Goal: Obtain resource: Download file/media

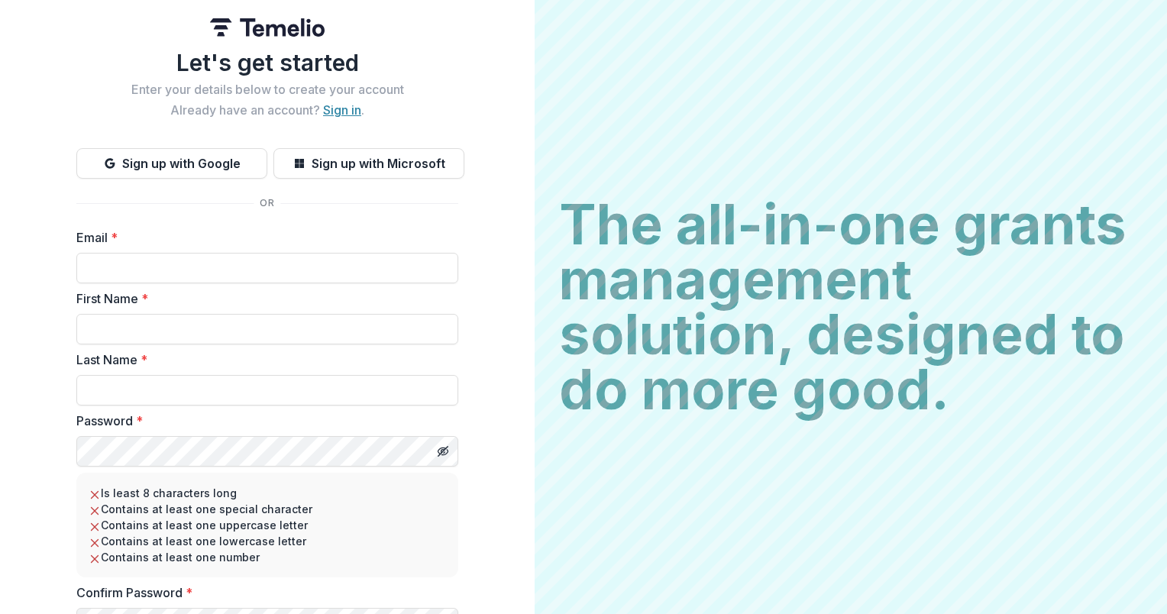
click at [341, 115] on link "Sign in" at bounding box center [342, 109] width 38 height 15
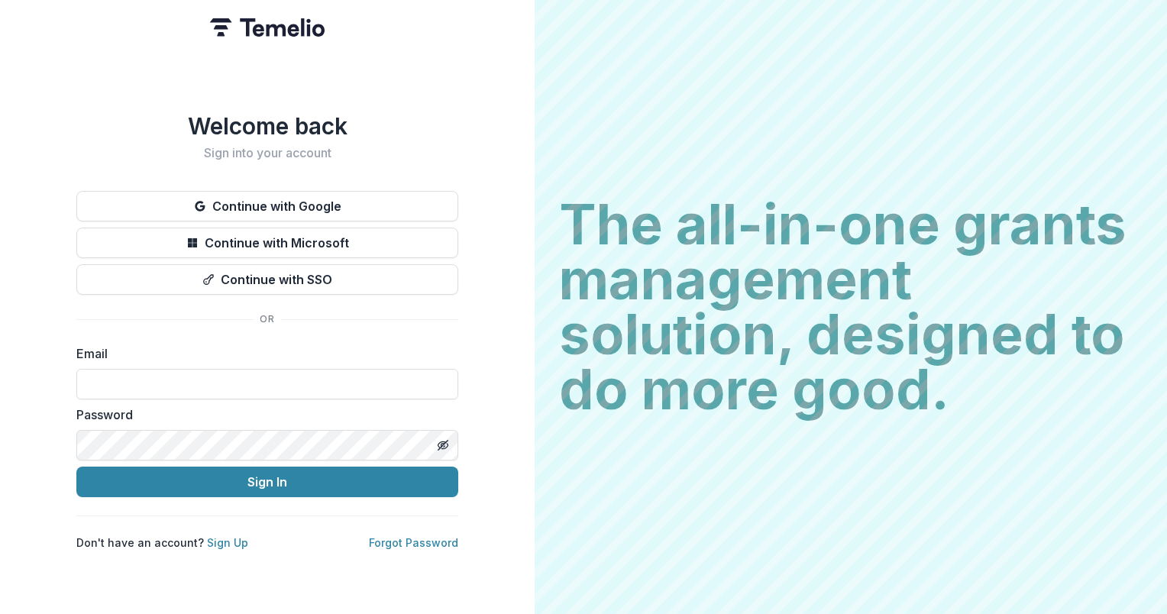
type input "**********"
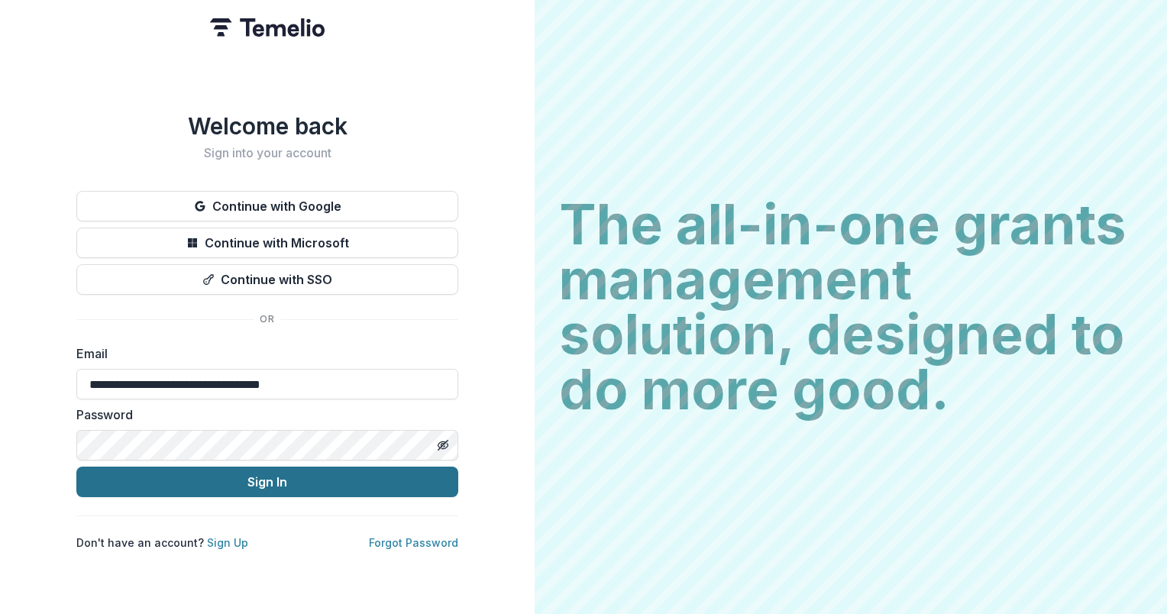
click at [247, 483] on button "Sign In" at bounding box center [267, 482] width 382 height 31
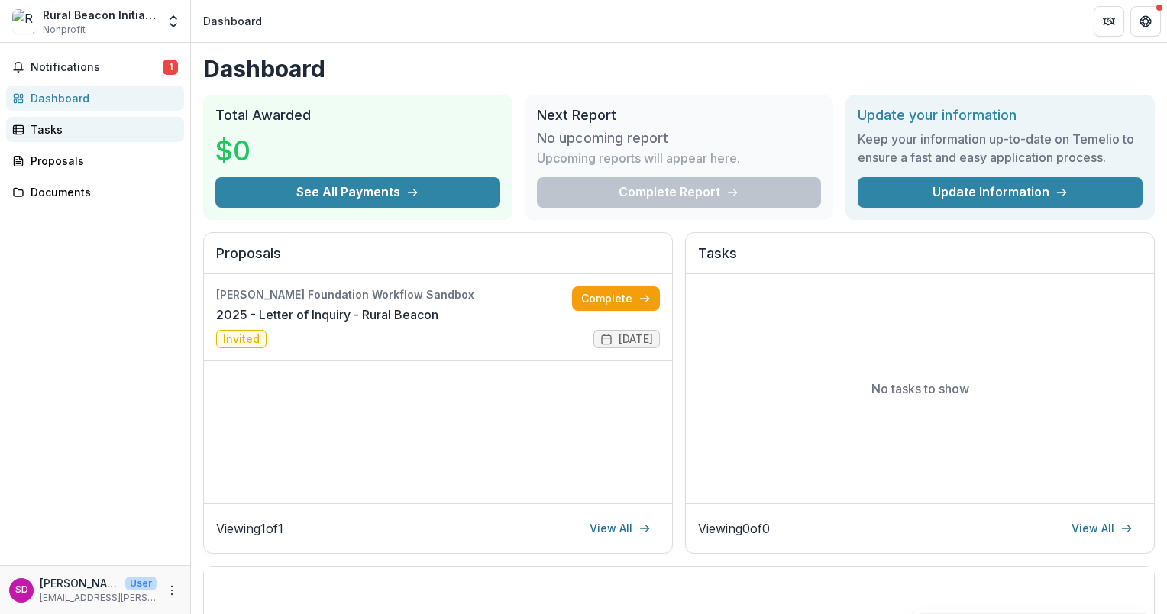
click at [34, 130] on div "Tasks" at bounding box center [101, 129] width 141 height 16
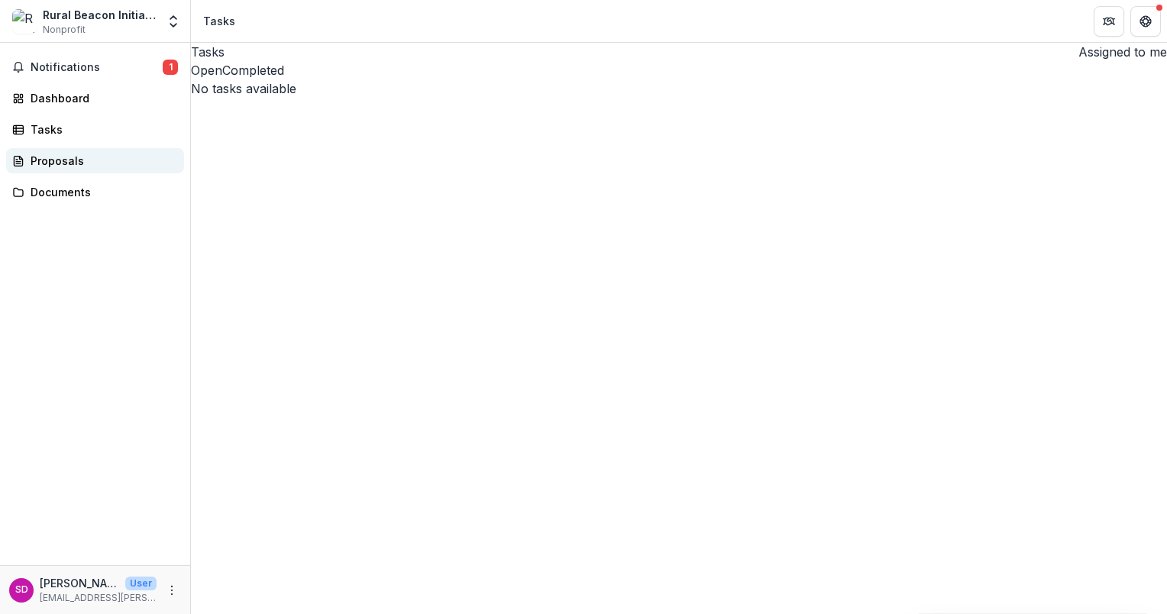
click at [48, 164] on div "Proposals" at bounding box center [101, 161] width 141 height 16
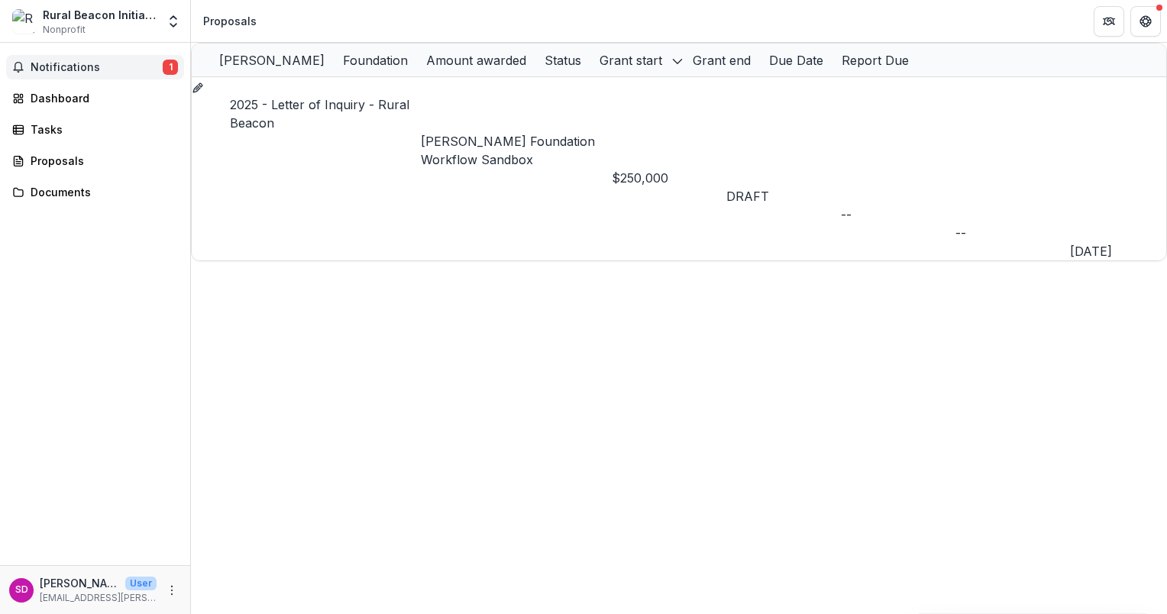
click at [72, 67] on span "Notifications" at bounding box center [97, 67] width 132 height 13
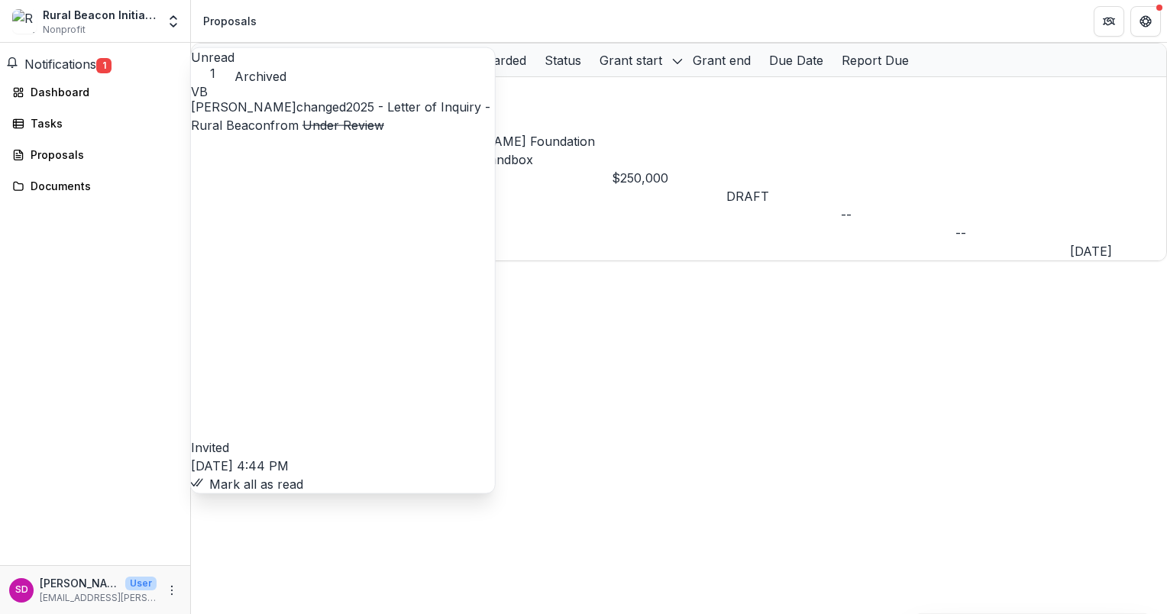
click at [351, 133] on link "2025 - Letter of Inquiry - Rural Beacon" at bounding box center [340, 116] width 299 height 34
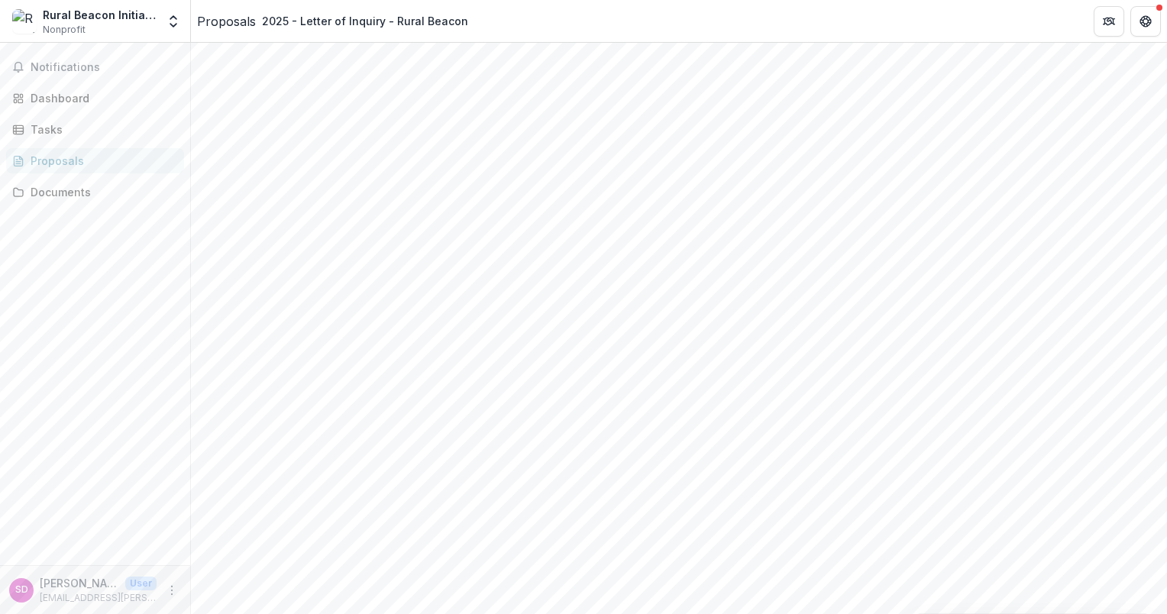
scroll to position [153, 0]
drag, startPoint x: 263, startPoint y: 179, endPoint x: 329, endPoint y: 179, distance: 66.4
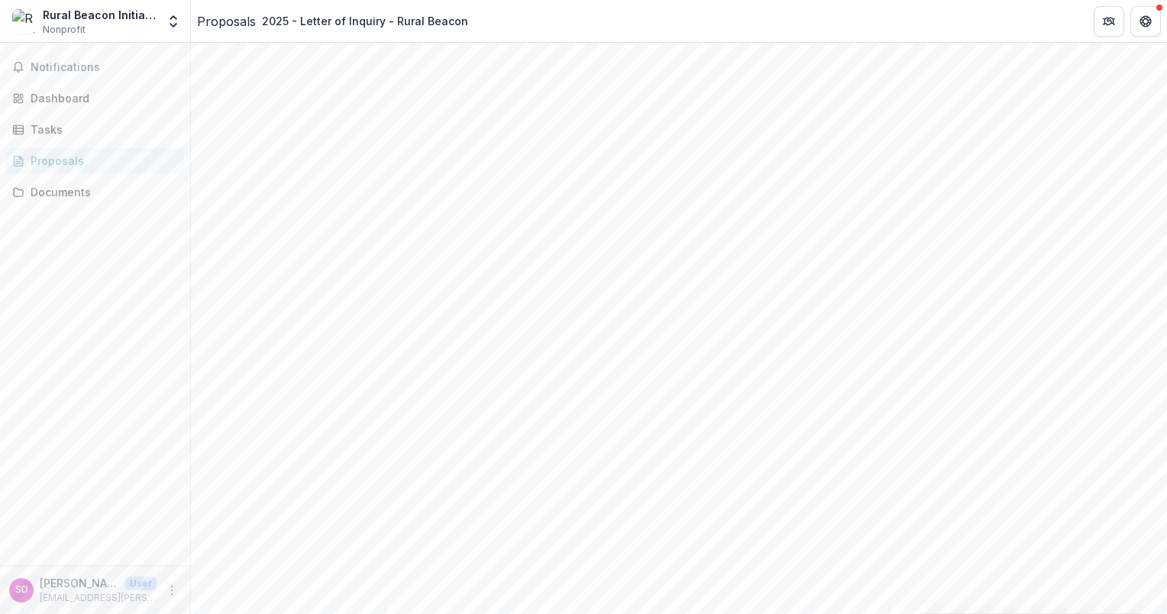
copy p "Sep 06, 2025"
drag, startPoint x: 281, startPoint y: 289, endPoint x: 352, endPoint y: 308, distance: 73.7
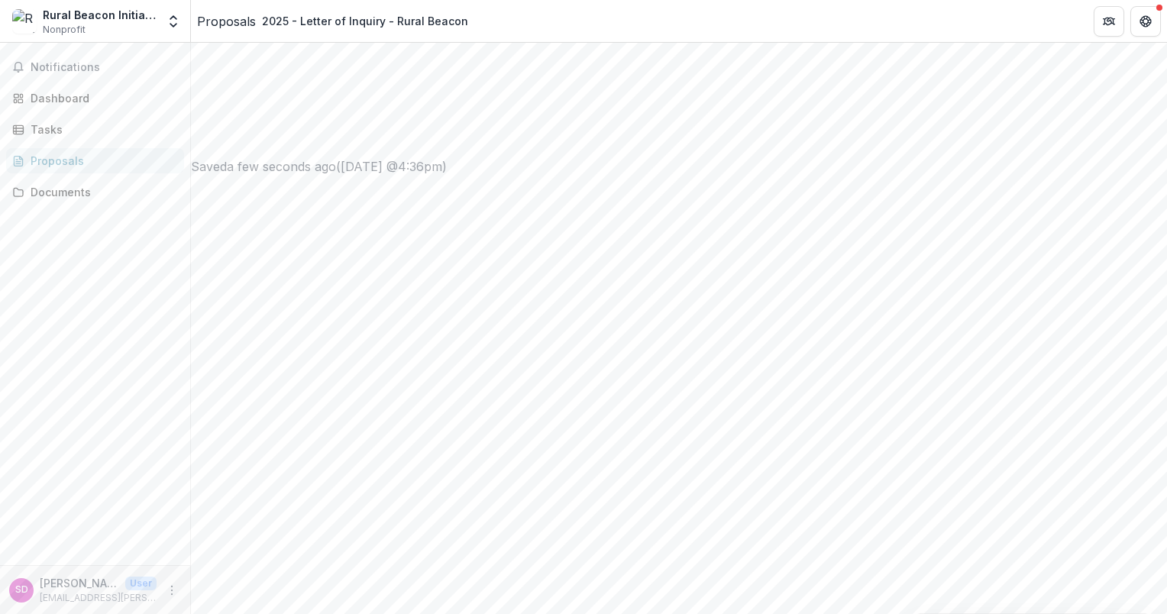
drag, startPoint x: 282, startPoint y: 256, endPoint x: 372, endPoint y: 270, distance: 91.1
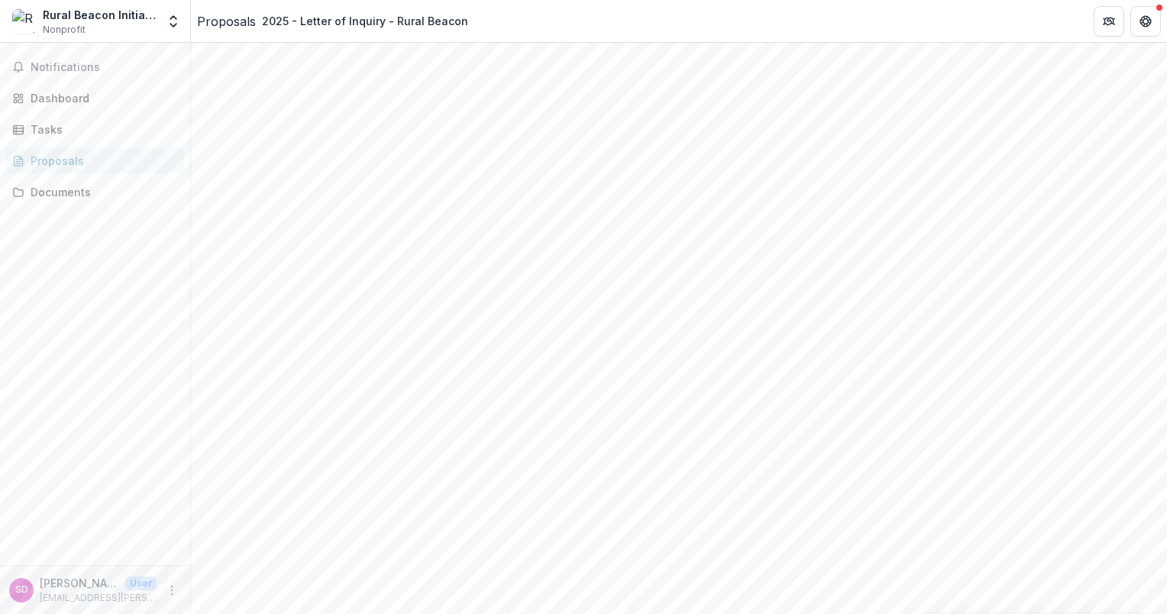
drag, startPoint x: 373, startPoint y: 275, endPoint x: 276, endPoint y: 257, distance: 97.9
drag, startPoint x: 276, startPoint y: 257, endPoint x: 321, endPoint y: 254, distance: 44.4
copy p "What problem or opportunity does this work address, and what impact do you aim …"
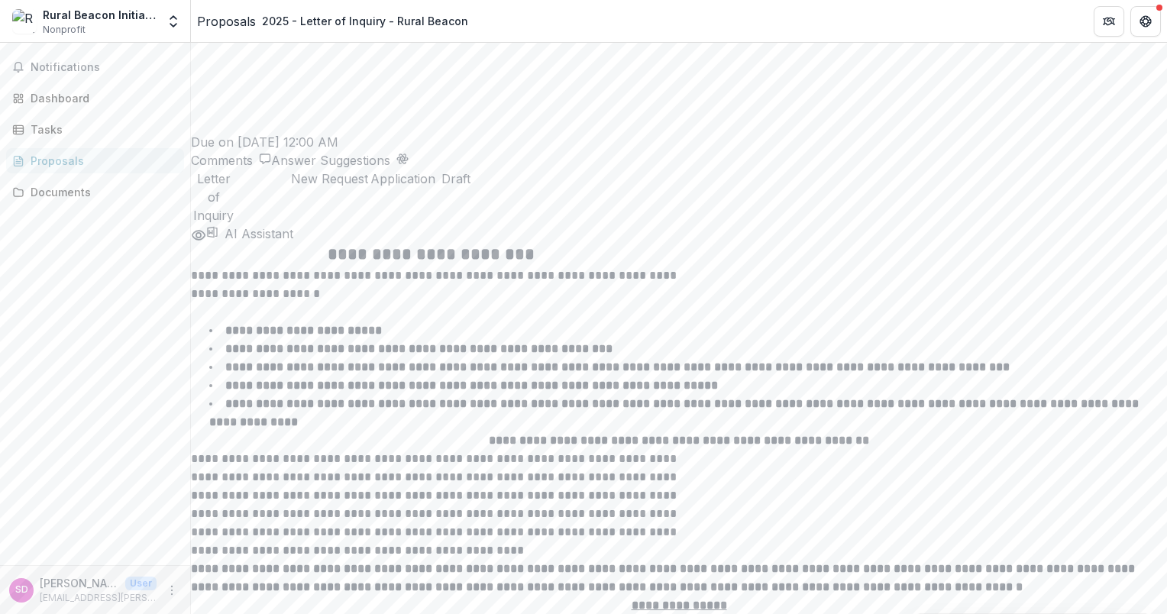
scroll to position [2902, 0]
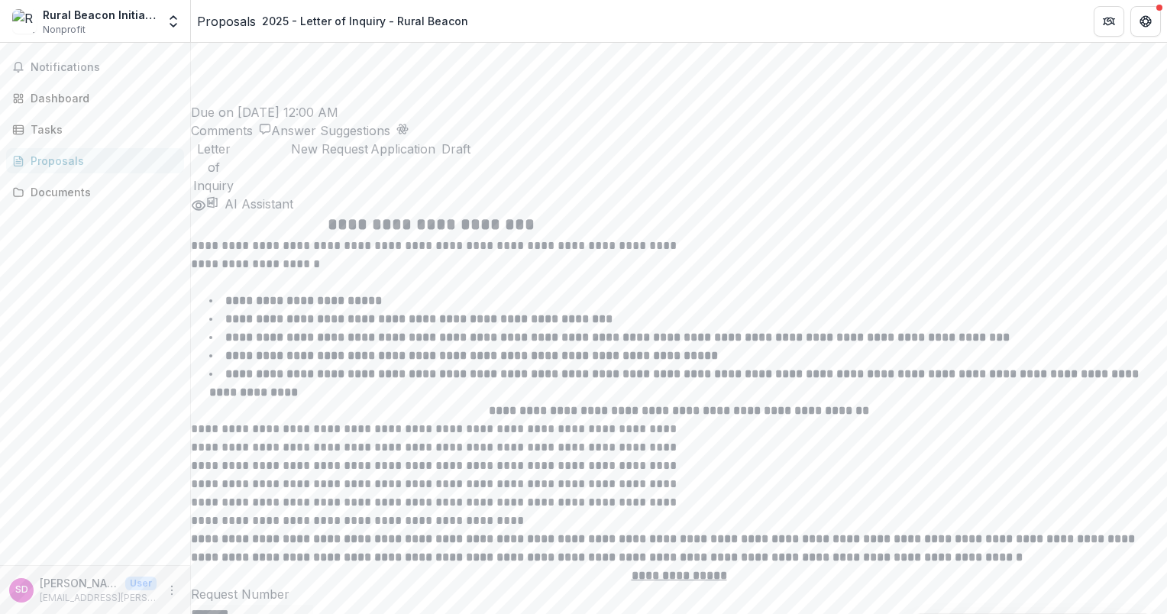
drag, startPoint x: 283, startPoint y: 190, endPoint x: 518, endPoint y: 191, distance: 236.0
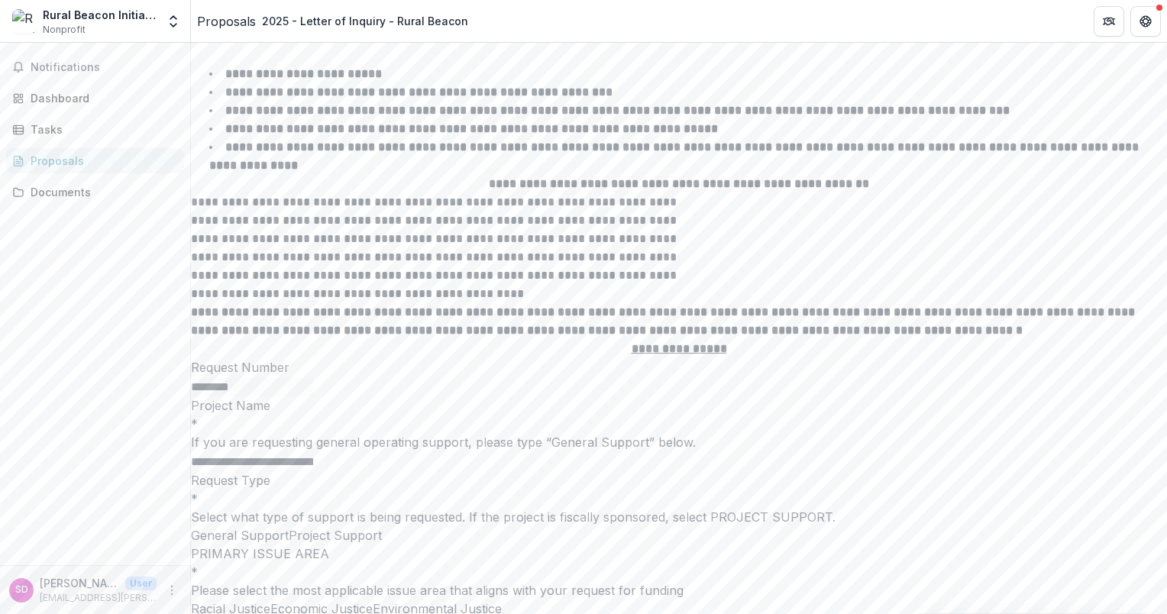
scroll to position [3131, 0]
drag, startPoint x: 582, startPoint y: 332, endPoint x: 580, endPoint y: 341, distance: 8.5
drag, startPoint x: 580, startPoint y: 337, endPoint x: 336, endPoint y: 314, distance: 244.7
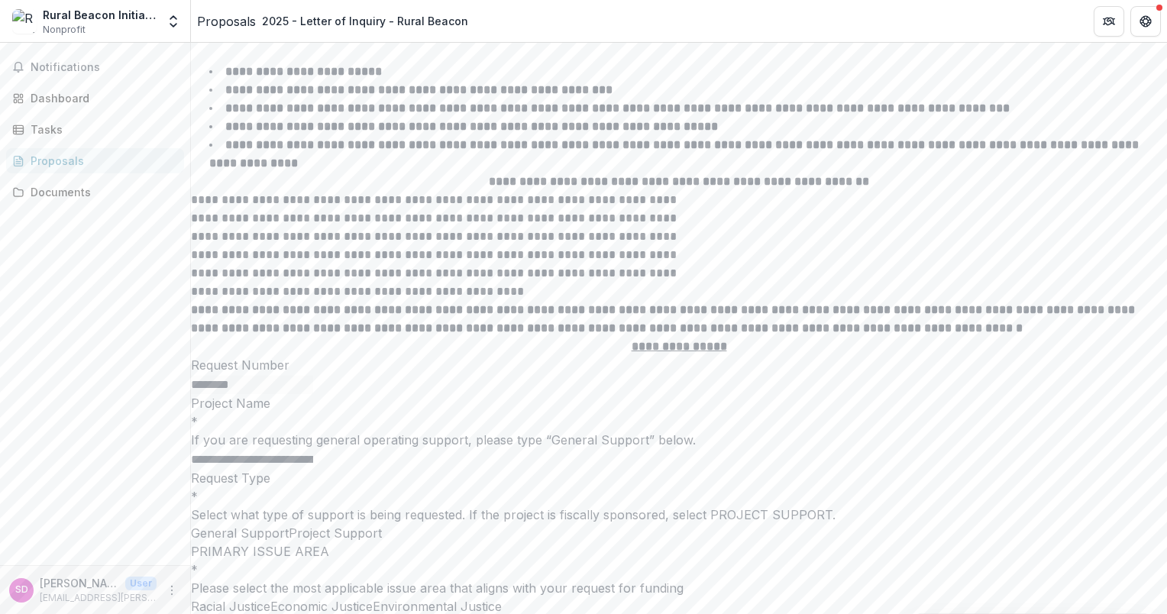
drag, startPoint x: 280, startPoint y: 315, endPoint x: 593, endPoint y: 334, distance: 313.7
drag, startPoint x: 582, startPoint y: 330, endPoint x: 321, endPoint y: 315, distance: 261.6
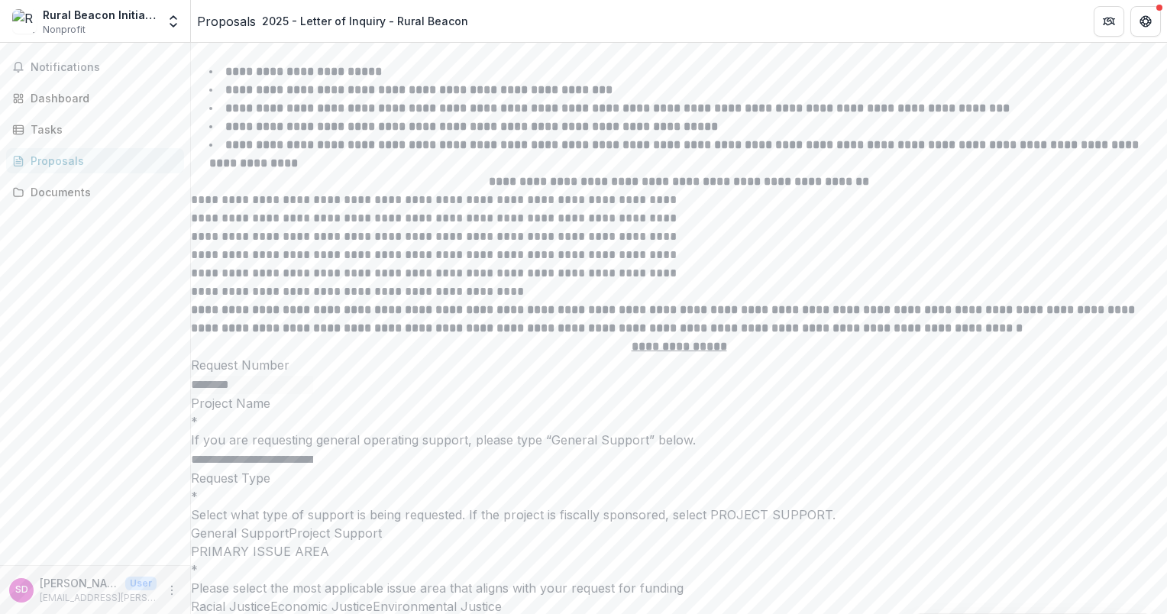
drag, startPoint x: 282, startPoint y: 312, endPoint x: 580, endPoint y: 334, distance: 299.4
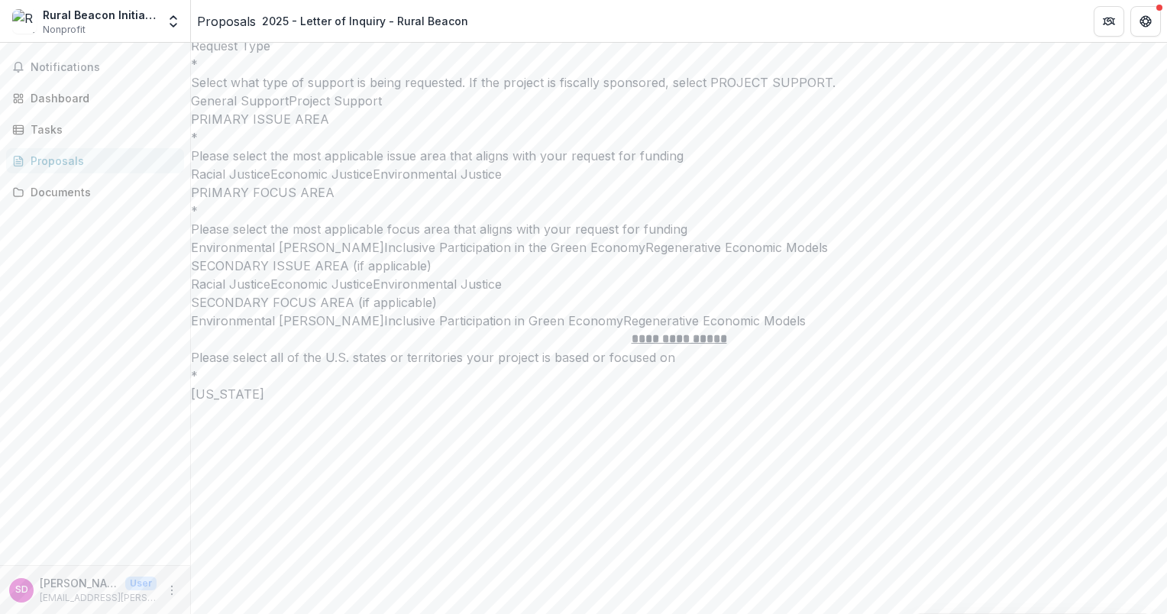
scroll to position [3589, 0]
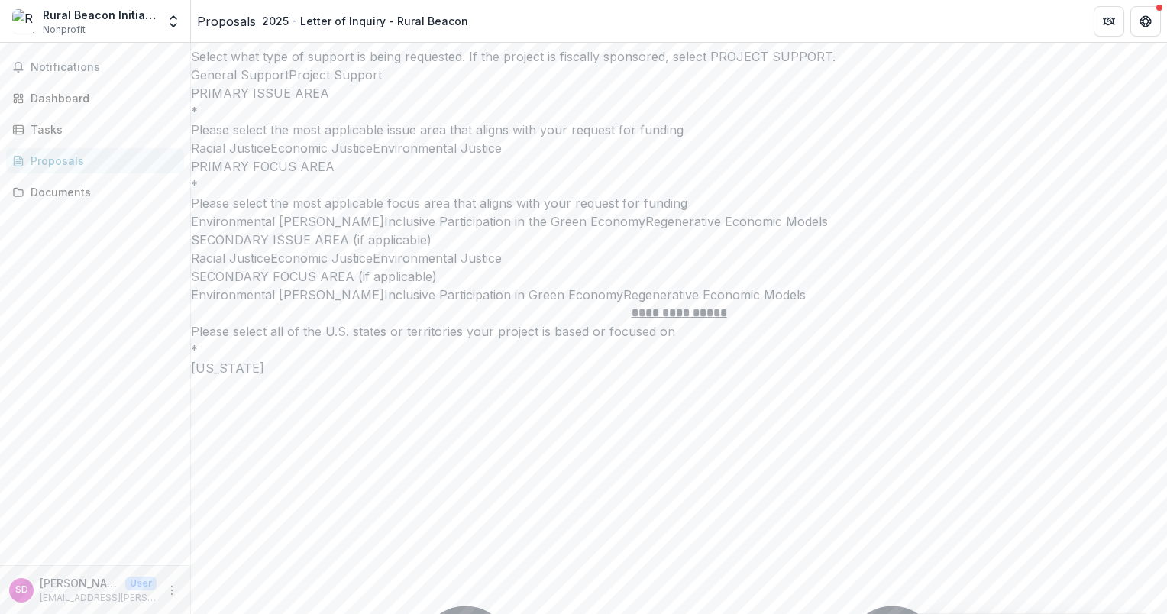
drag, startPoint x: 283, startPoint y: 318, endPoint x: 670, endPoint y: 305, distance: 387.3
copy p "Why is your organization well-positioned to accomplish this work?"
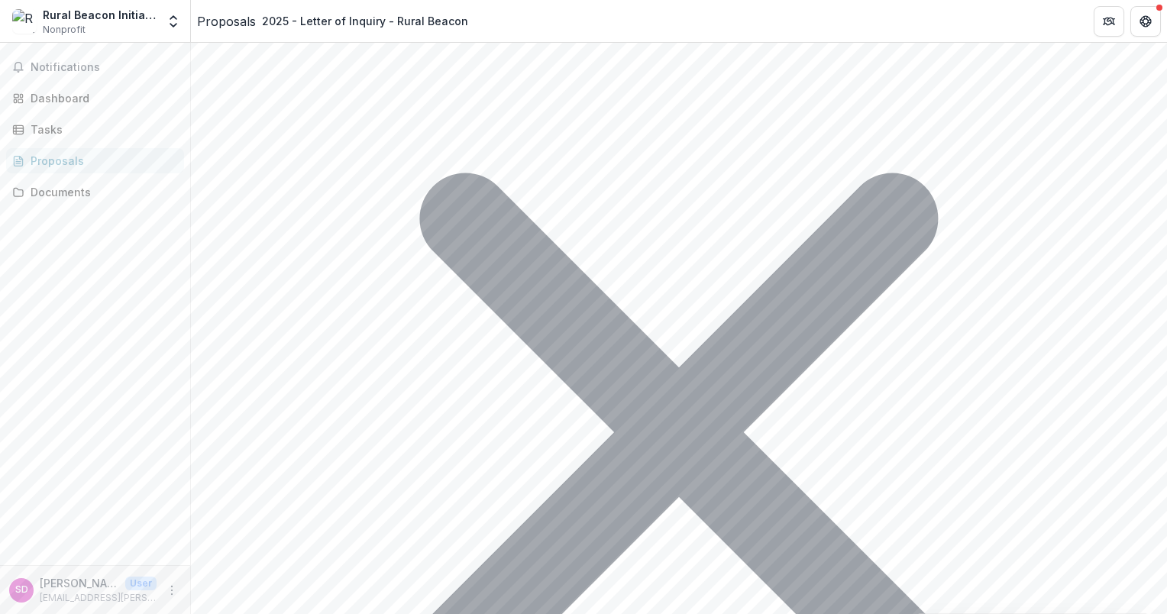
scroll to position [4047, 0]
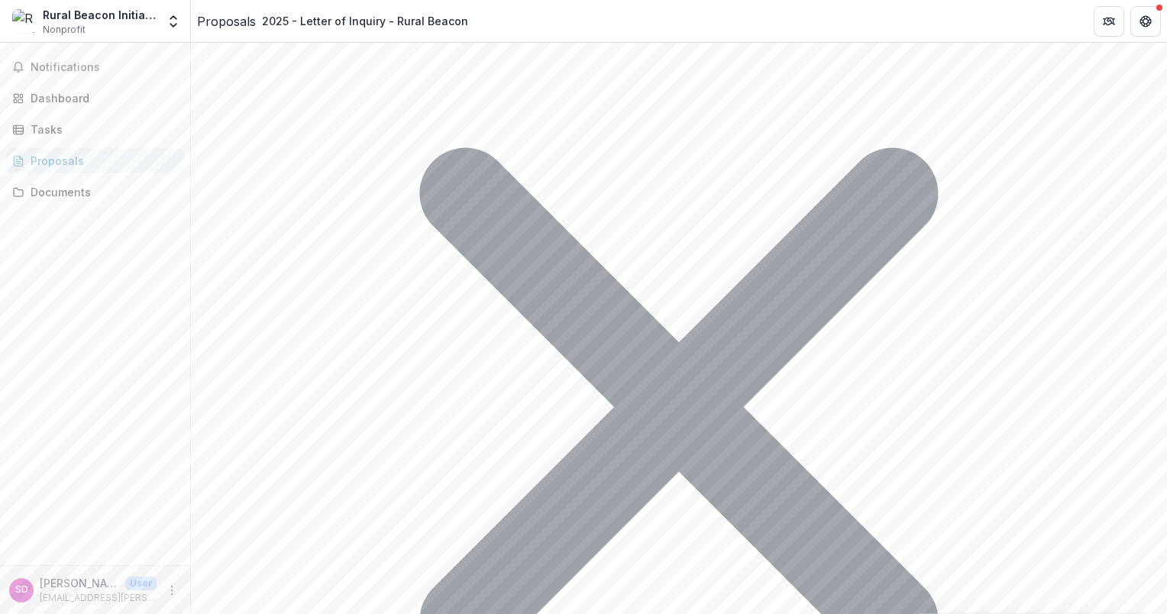
drag, startPoint x: 398, startPoint y: 347, endPoint x: 280, endPoint y: 336, distance: 118.2
drag, startPoint x: 285, startPoint y: 331, endPoint x: 380, endPoint y: 345, distance: 96.4
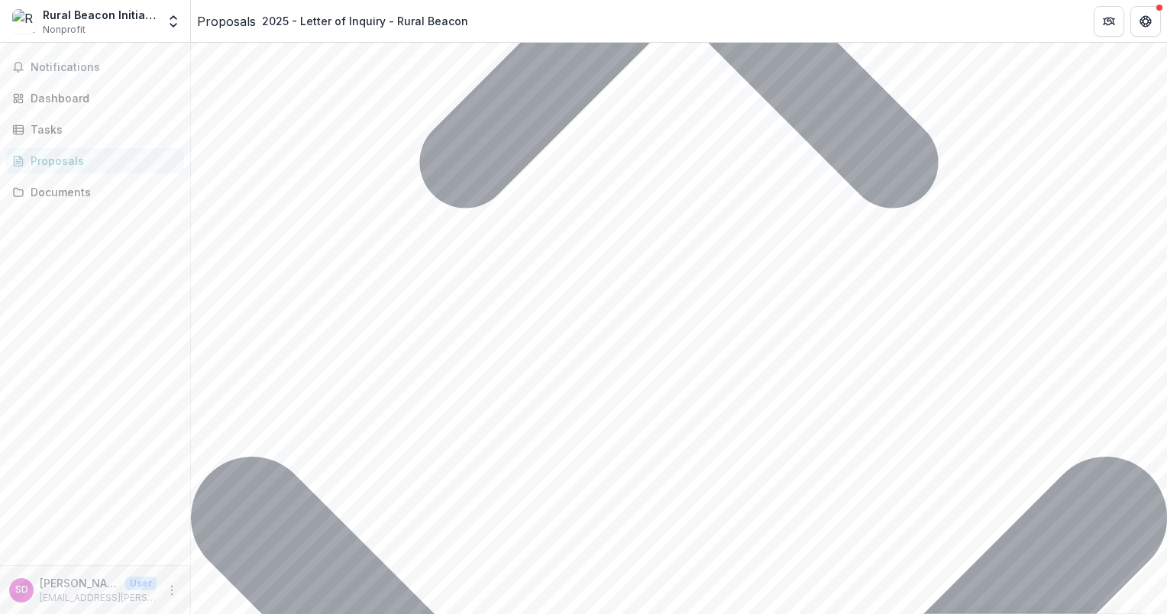
scroll to position [4582, 0]
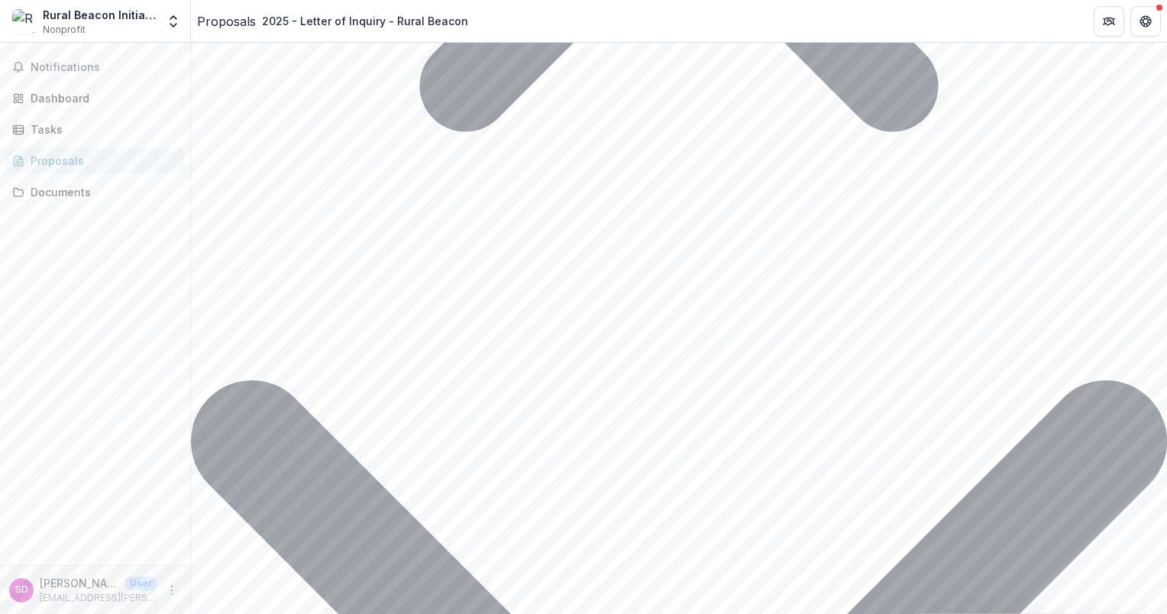
drag, startPoint x: 281, startPoint y: 165, endPoint x: 748, endPoint y: 252, distance: 475.4
drag, startPoint x: 744, startPoint y: 254, endPoint x: 308, endPoint y: 177, distance: 442.0
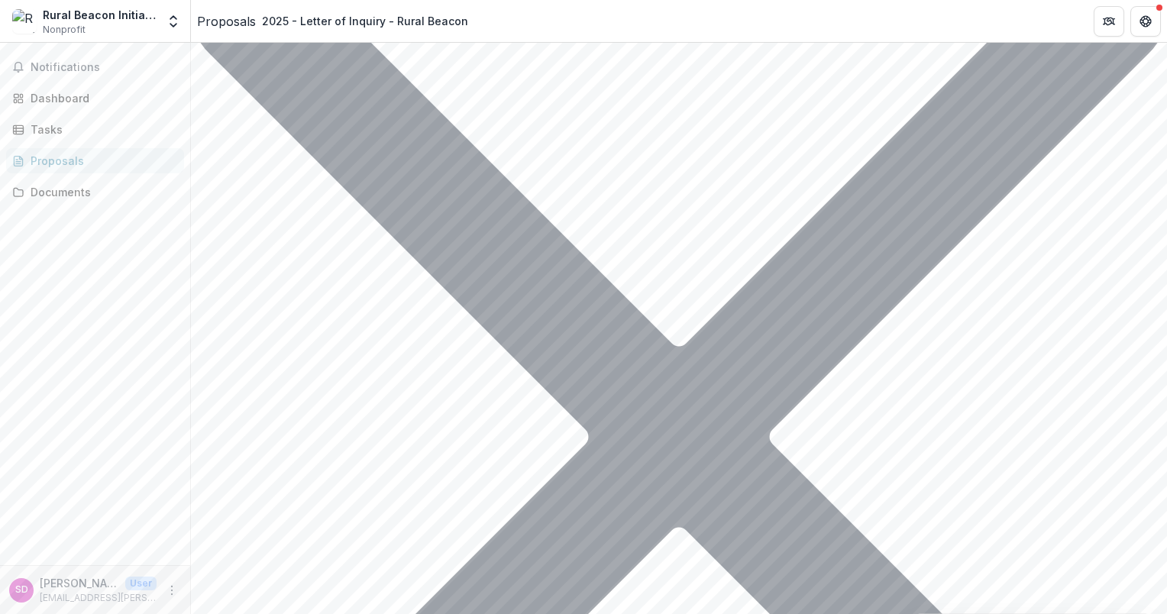
scroll to position [5040, 0]
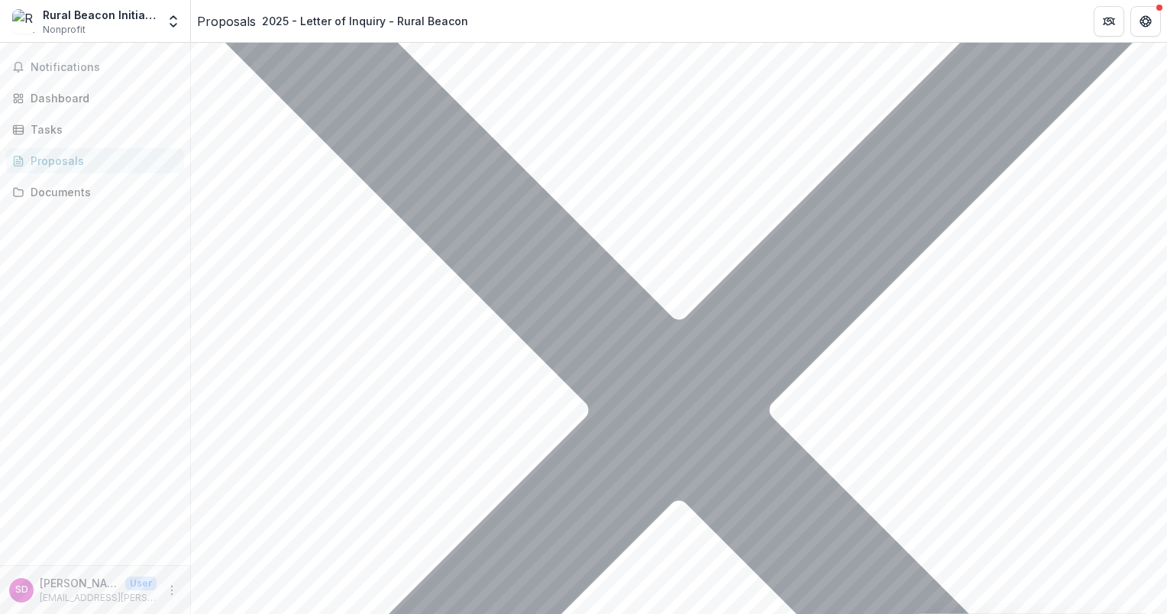
drag, startPoint x: 283, startPoint y: 163, endPoint x: 354, endPoint y: 176, distance: 72.2
drag, startPoint x: 354, startPoint y: 177, endPoint x: 299, endPoint y: 162, distance: 57.1
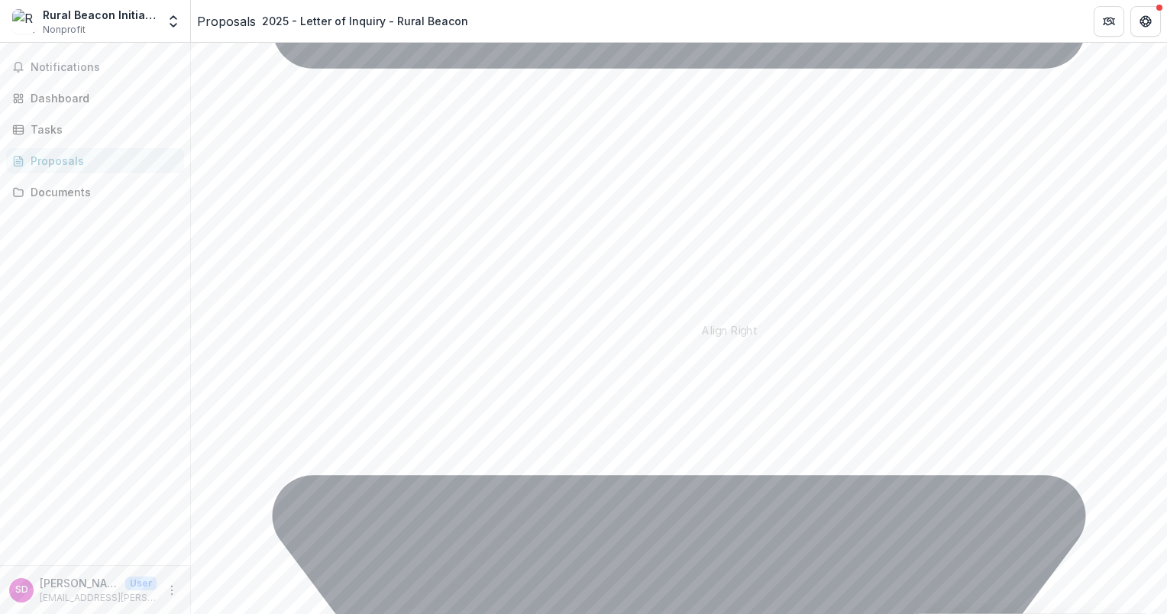
scroll to position [8247, 0]
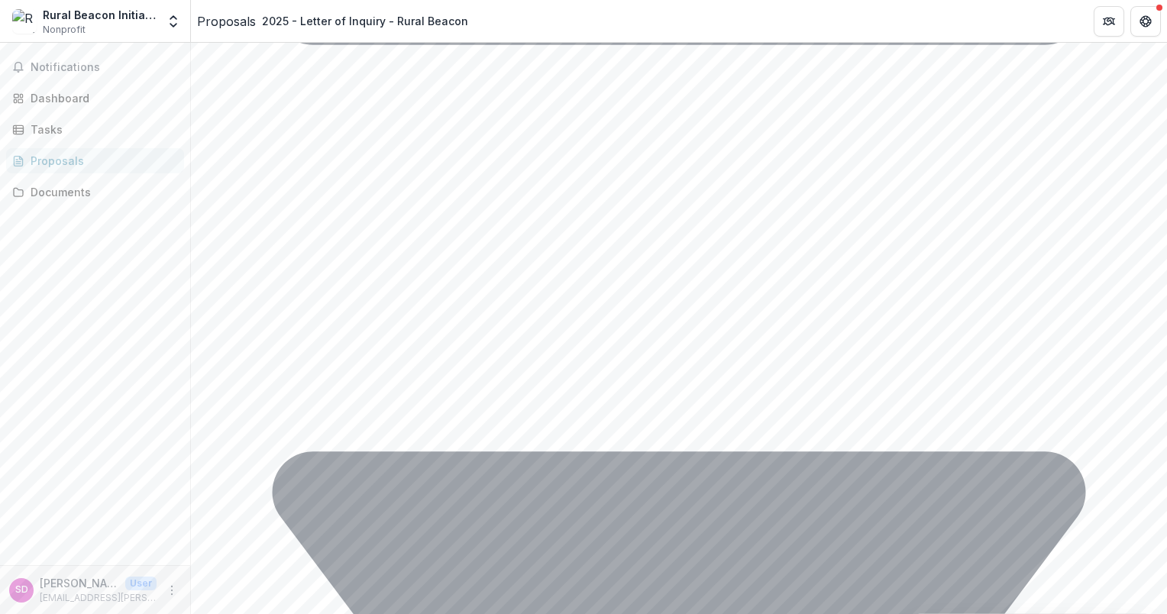
drag, startPoint x: 586, startPoint y: 272, endPoint x: 276, endPoint y: 240, distance: 312.4
drag, startPoint x: 276, startPoint y: 240, endPoint x: 338, endPoint y: 236, distance: 62.7
copy p "What goals have the board and executive leadership established to ensure divers…"
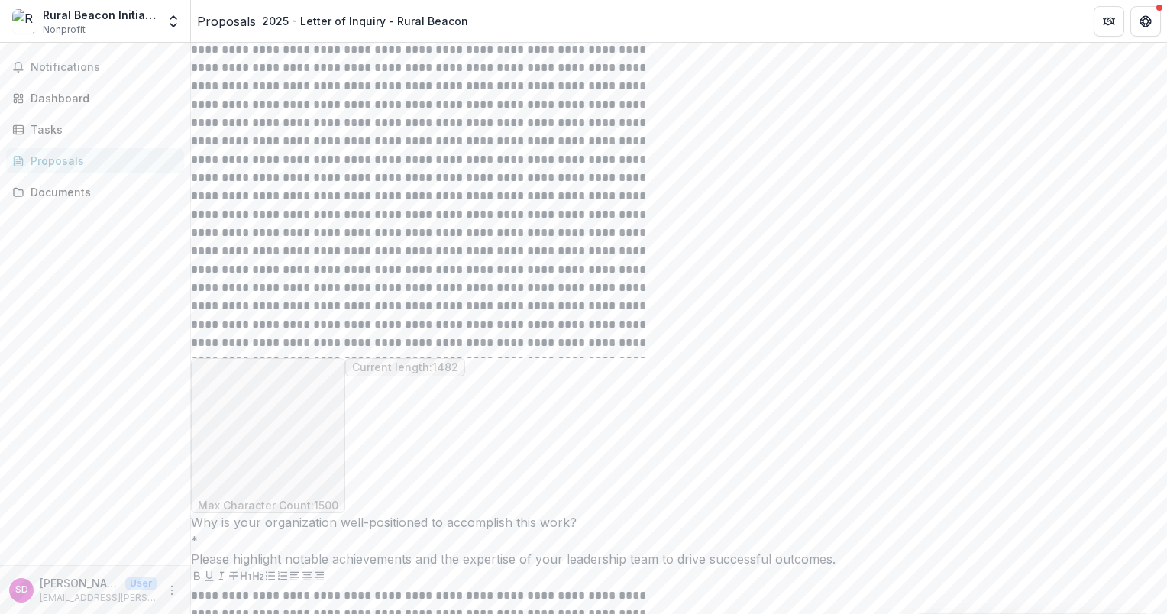
scroll to position [10592, 0]
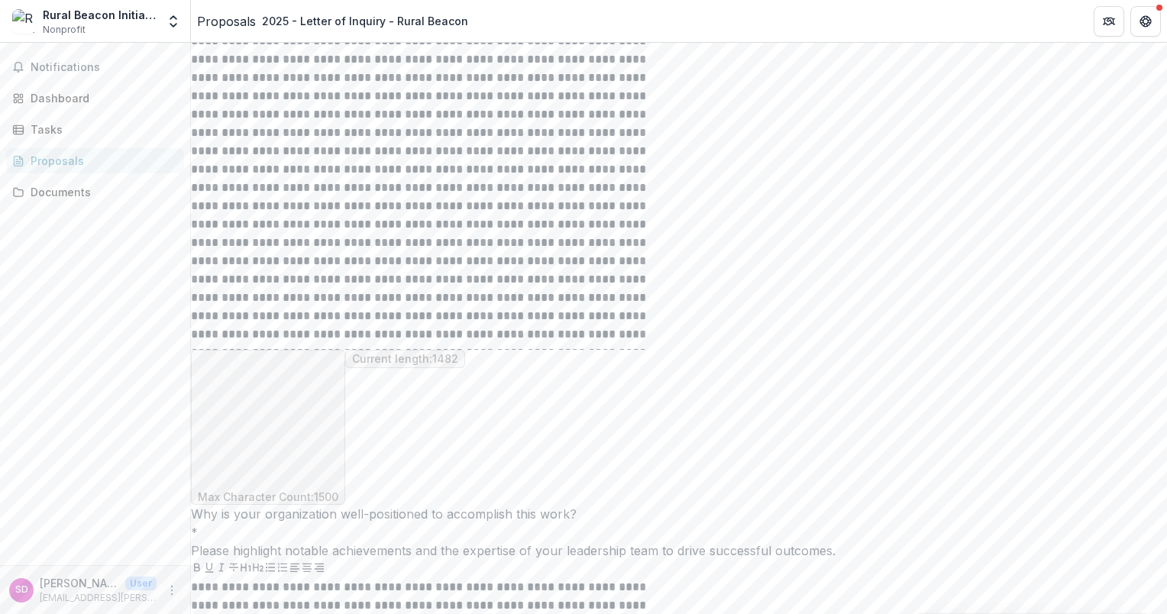
drag, startPoint x: 475, startPoint y: 147, endPoint x: 619, endPoint y: 419, distance: 307.4
click at [619, 419] on div "**********" at bounding box center [679, 83] width 976 height 15121
copy div "**********"
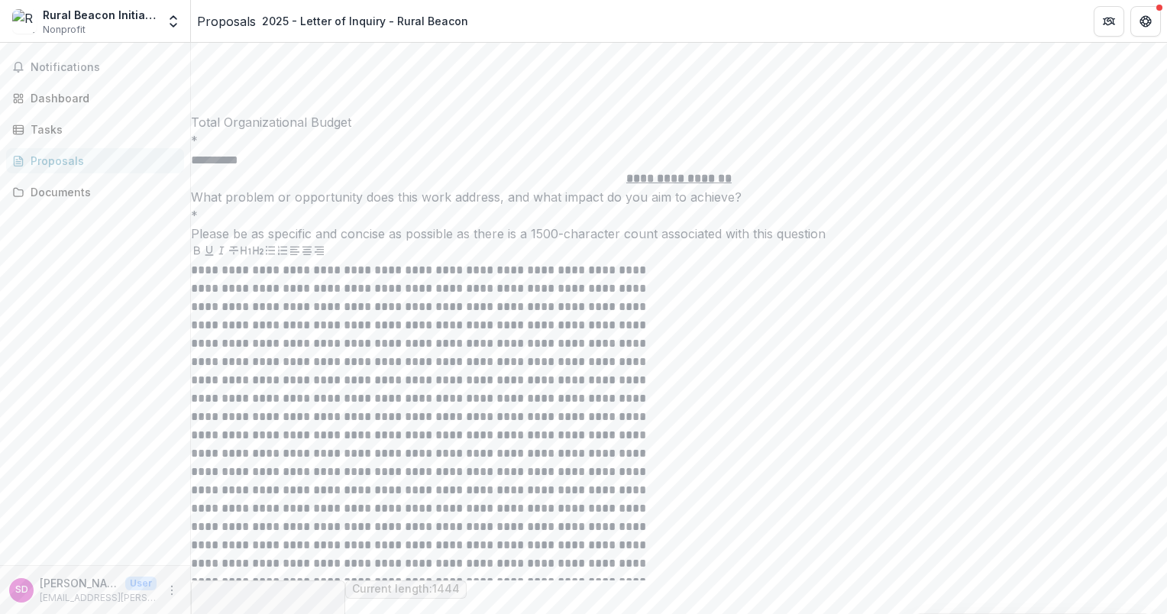
scroll to position [9446, 0]
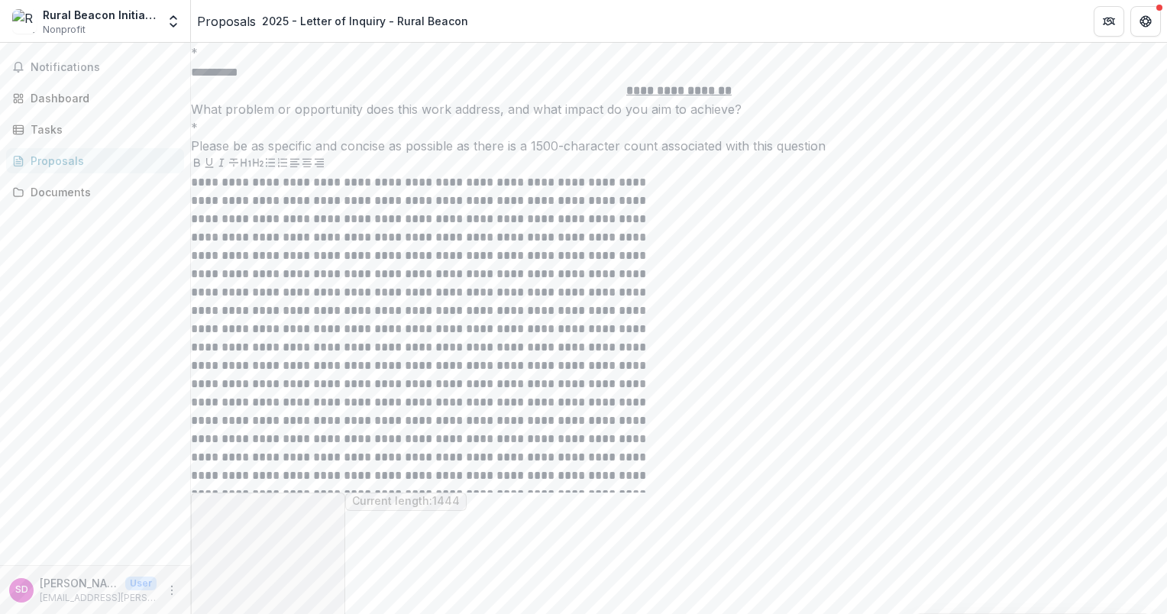
drag, startPoint x: 280, startPoint y: 250, endPoint x: 414, endPoint y: 283, distance: 137.4
drag, startPoint x: 399, startPoint y: 287, endPoint x: 283, endPoint y: 255, distance: 120.4
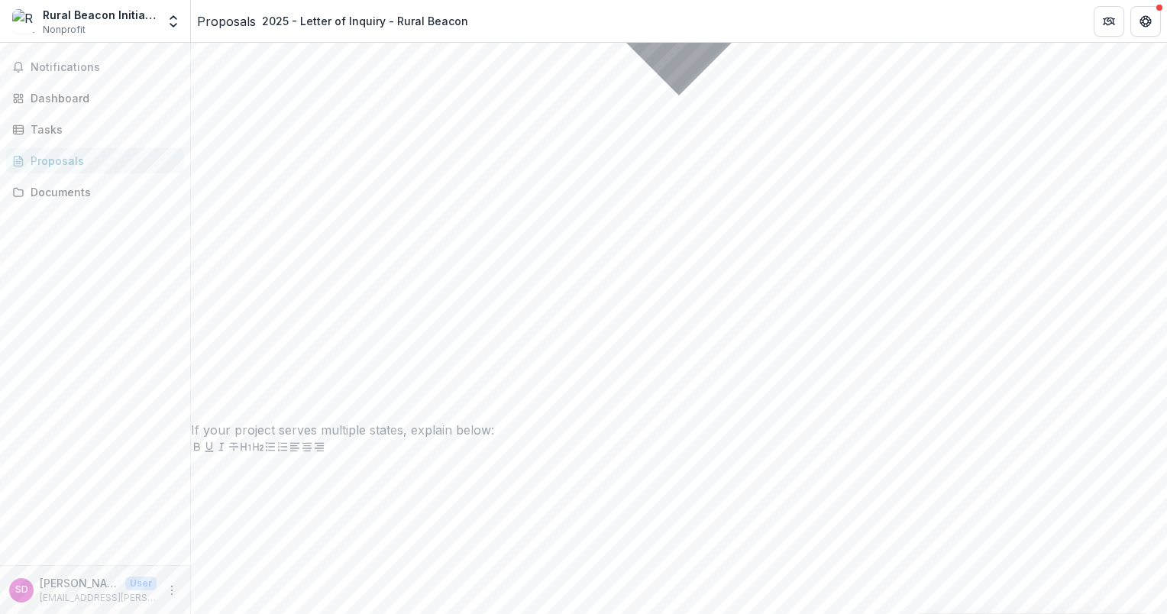
scroll to position [6468, 0]
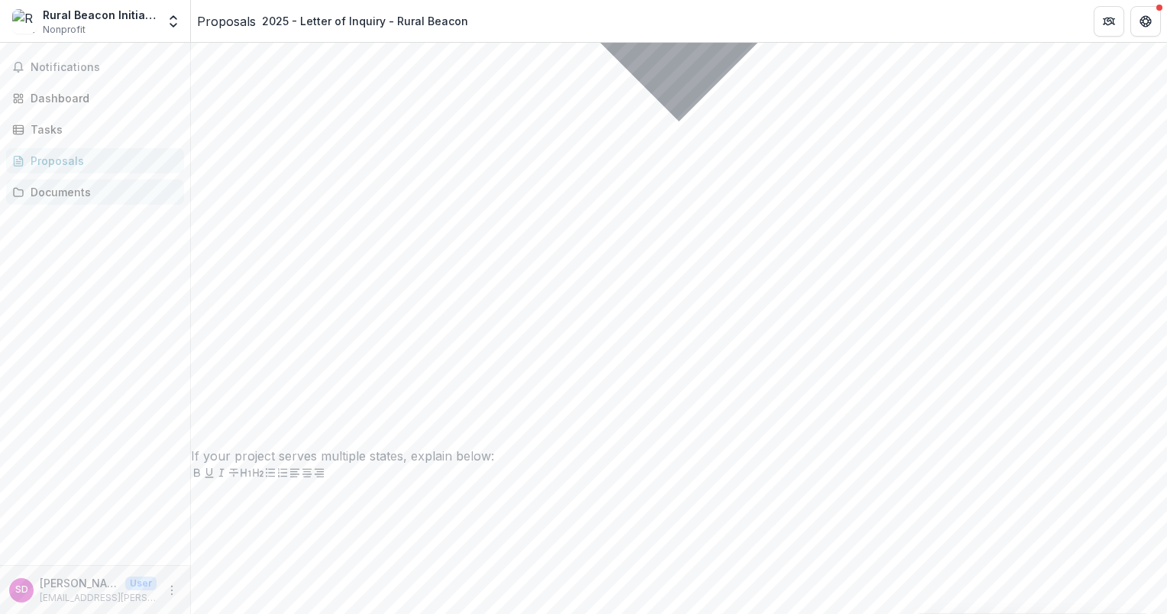
click at [36, 192] on div "Documents" at bounding box center [101, 192] width 141 height 16
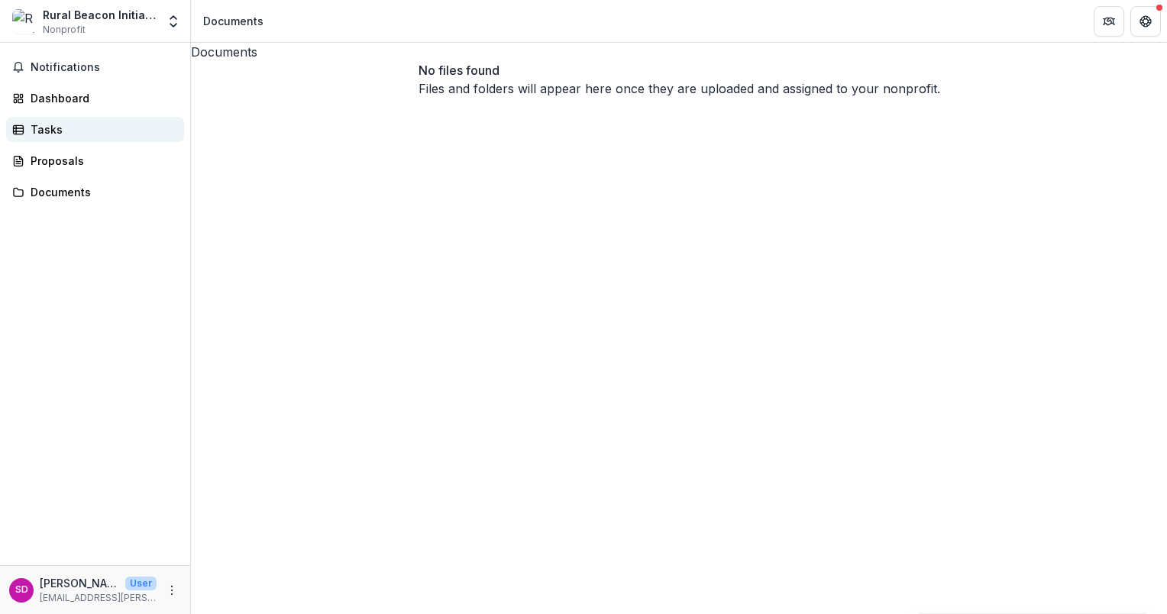
click at [46, 124] on div "Tasks" at bounding box center [101, 129] width 141 height 16
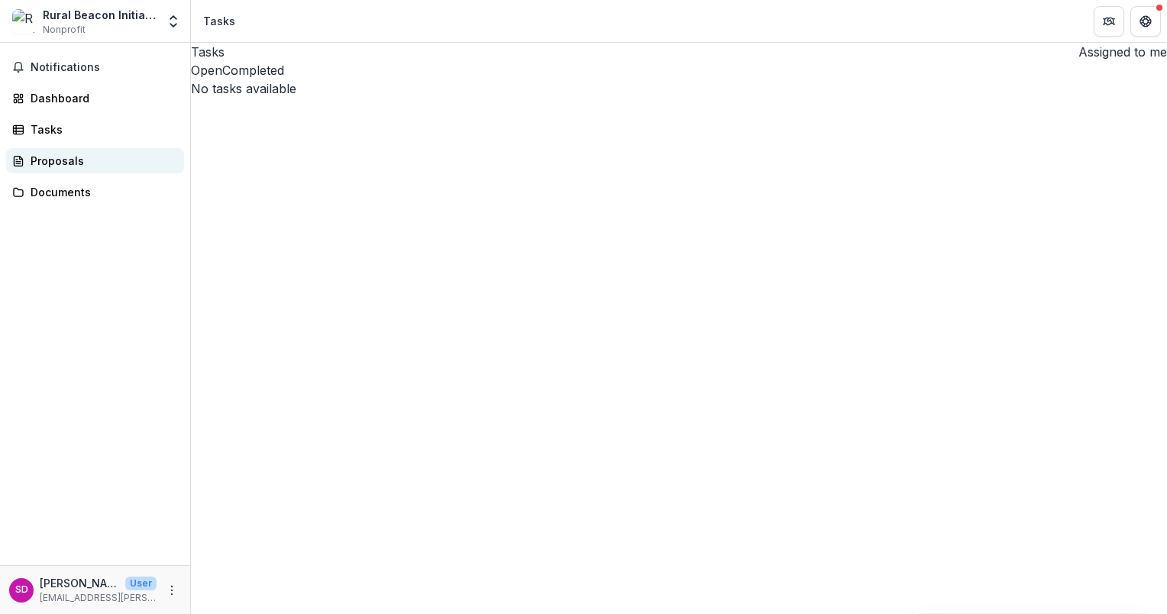
click at [50, 164] on div "Proposals" at bounding box center [101, 161] width 141 height 16
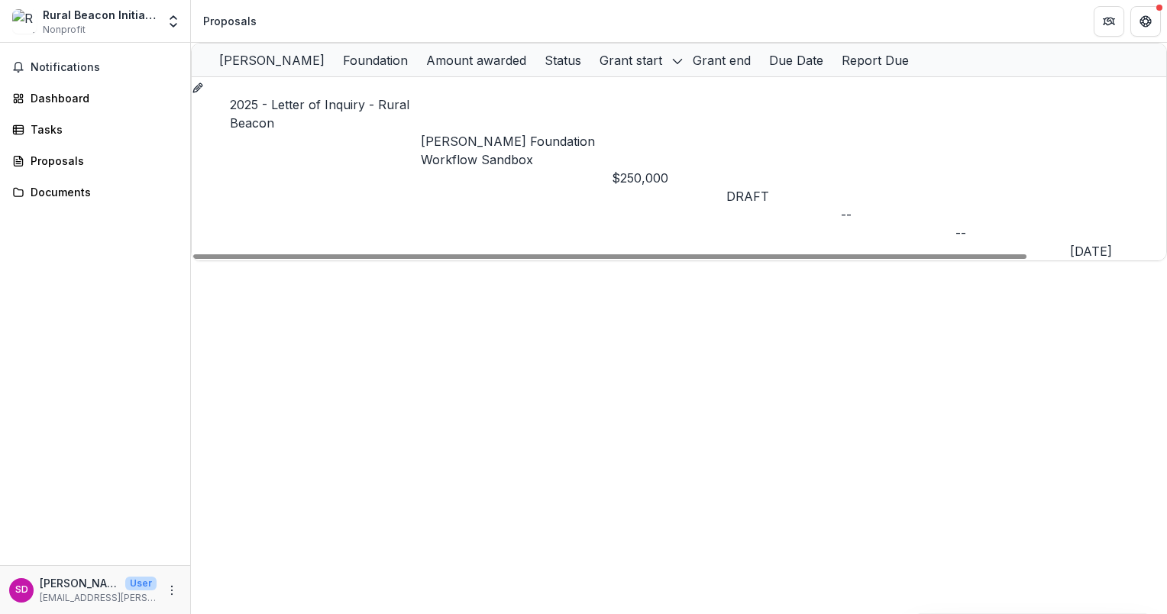
click at [362, 107] on link "2025 - Letter of Inquiry - Rural Beacon" at bounding box center [319, 114] width 179 height 34
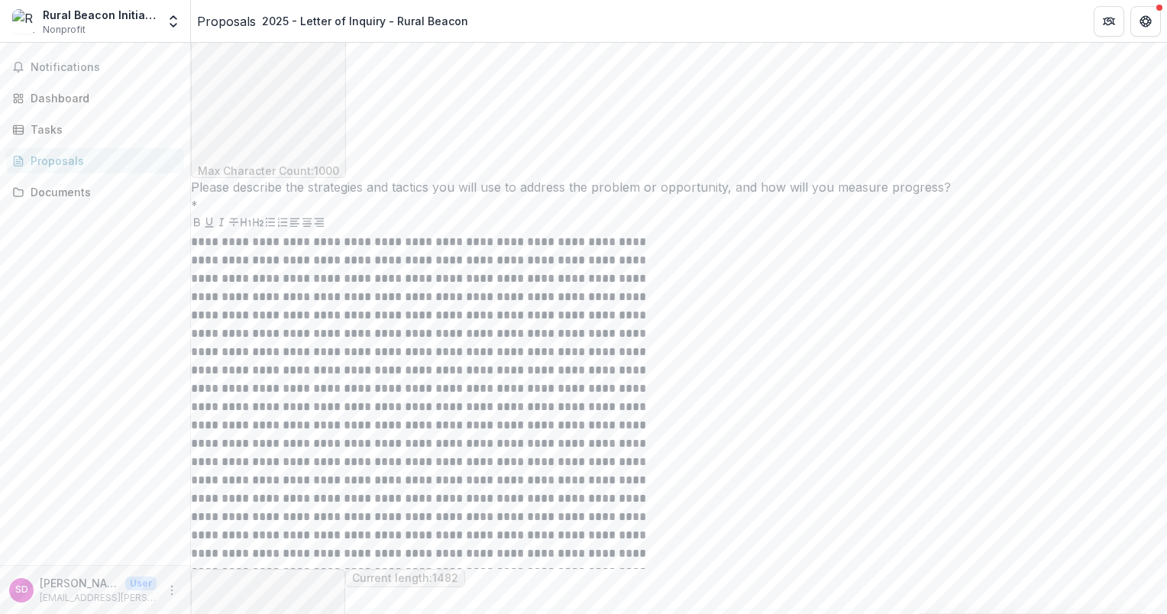
scroll to position [10330, 0]
